Goal: Navigation & Orientation: Find specific page/section

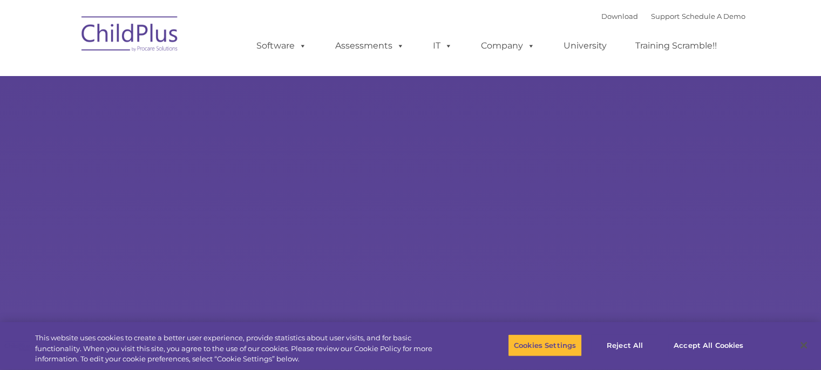
type input ""
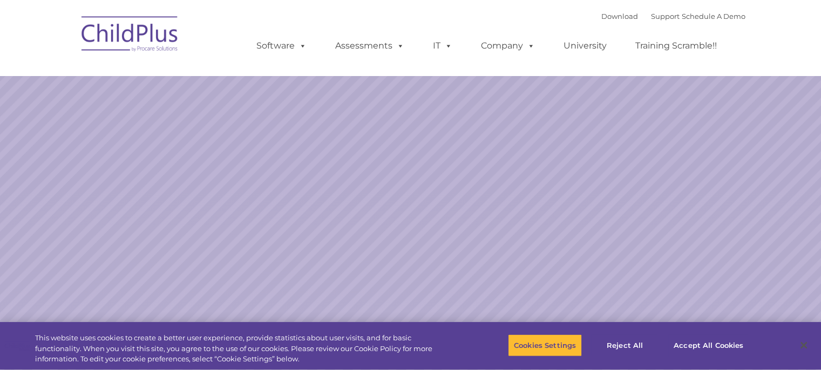
select select "MEDIUM"
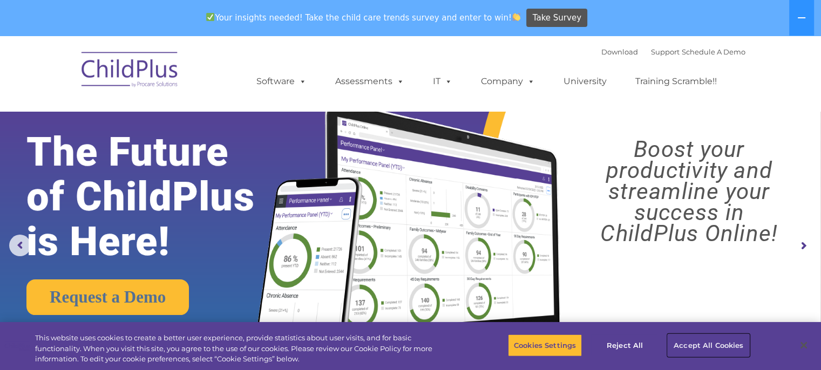
click at [693, 340] on button "Accept All Cookies" at bounding box center [707, 345] width 81 height 23
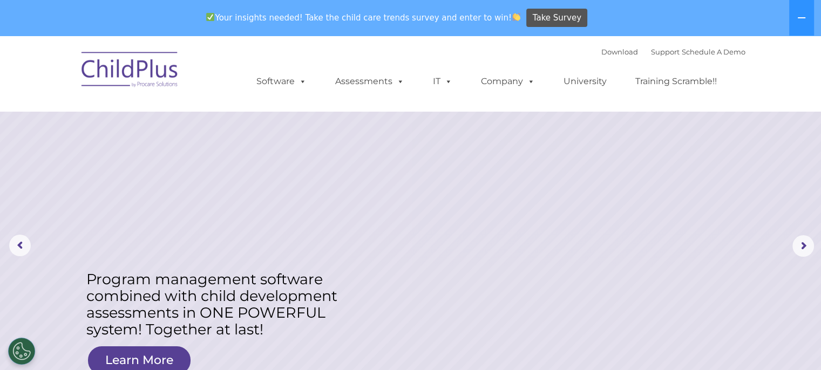
click at [0, 4] on div "Your insights needed! Take the child care trends survey and enter to win! Take …" at bounding box center [395, 18] width 790 height 35
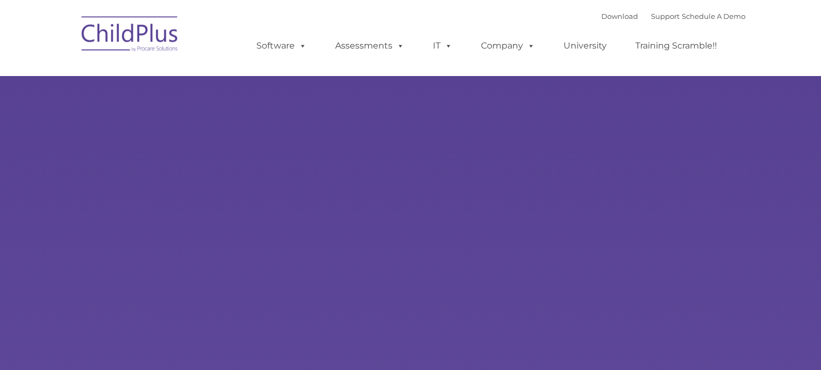
type input ""
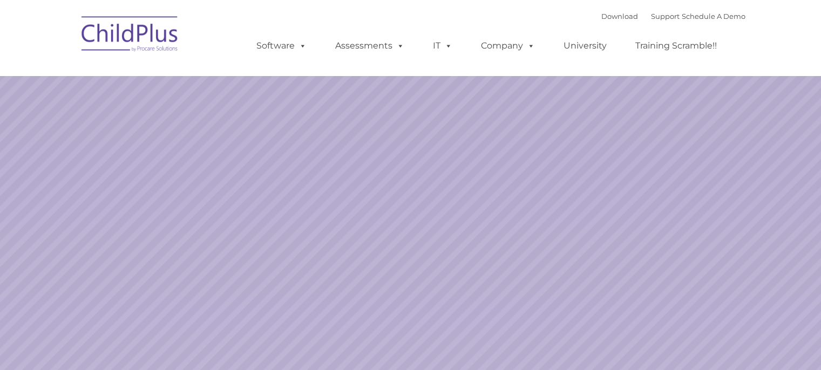
select select "MEDIUM"
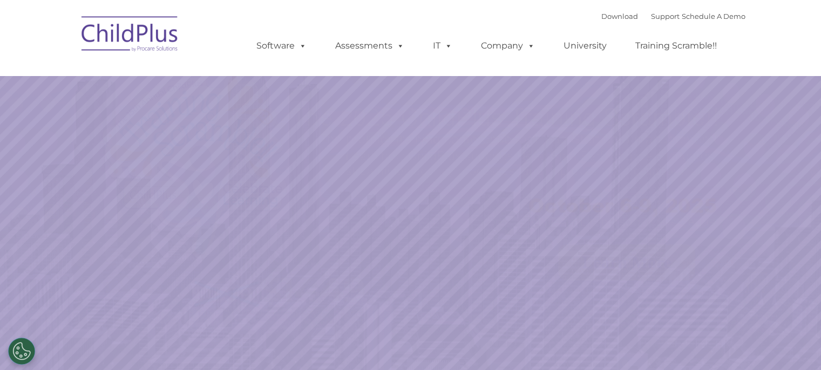
select select "MEDIUM"
